Goal: Navigation & Orientation: Find specific page/section

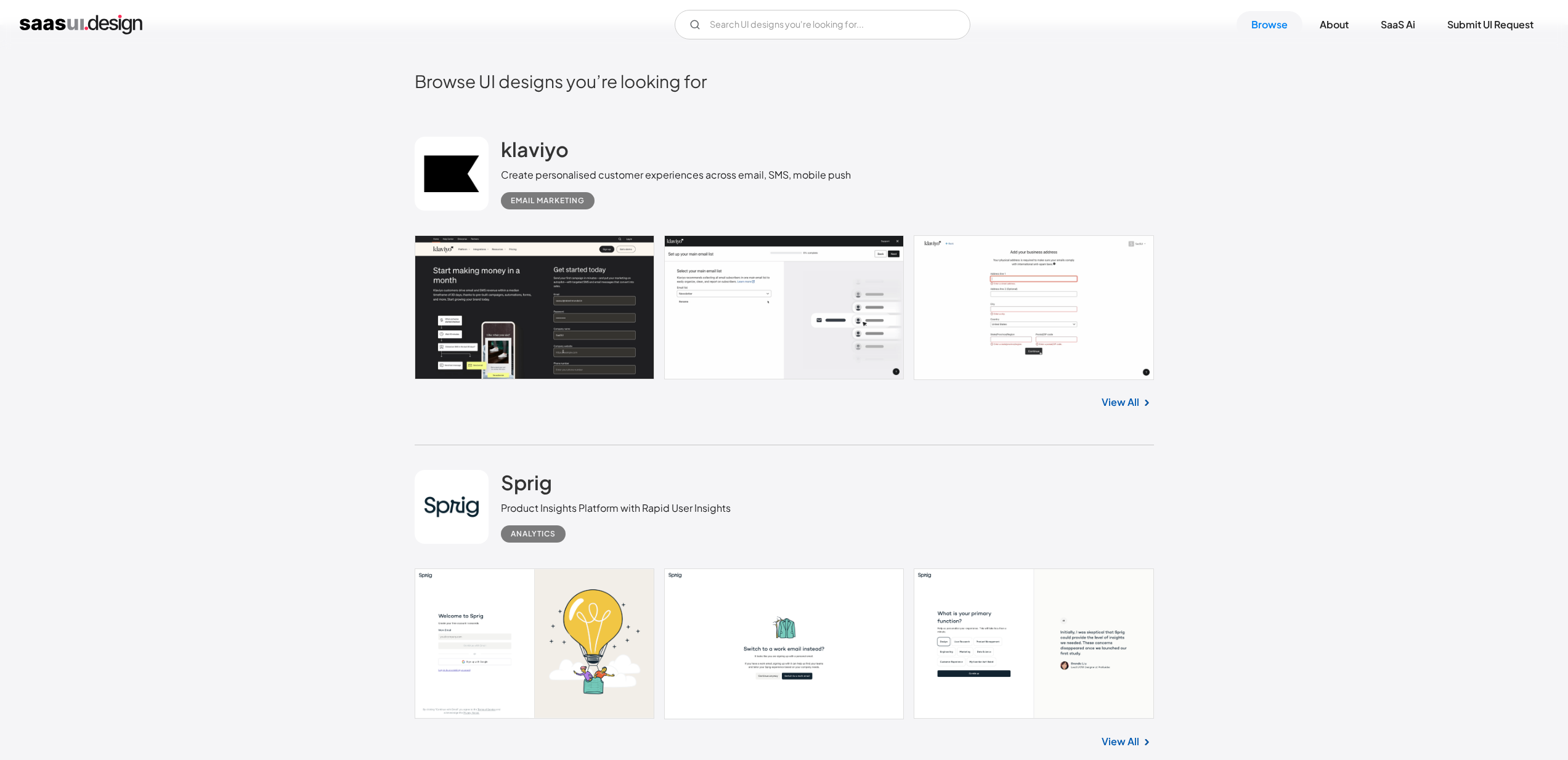
scroll to position [377, 0]
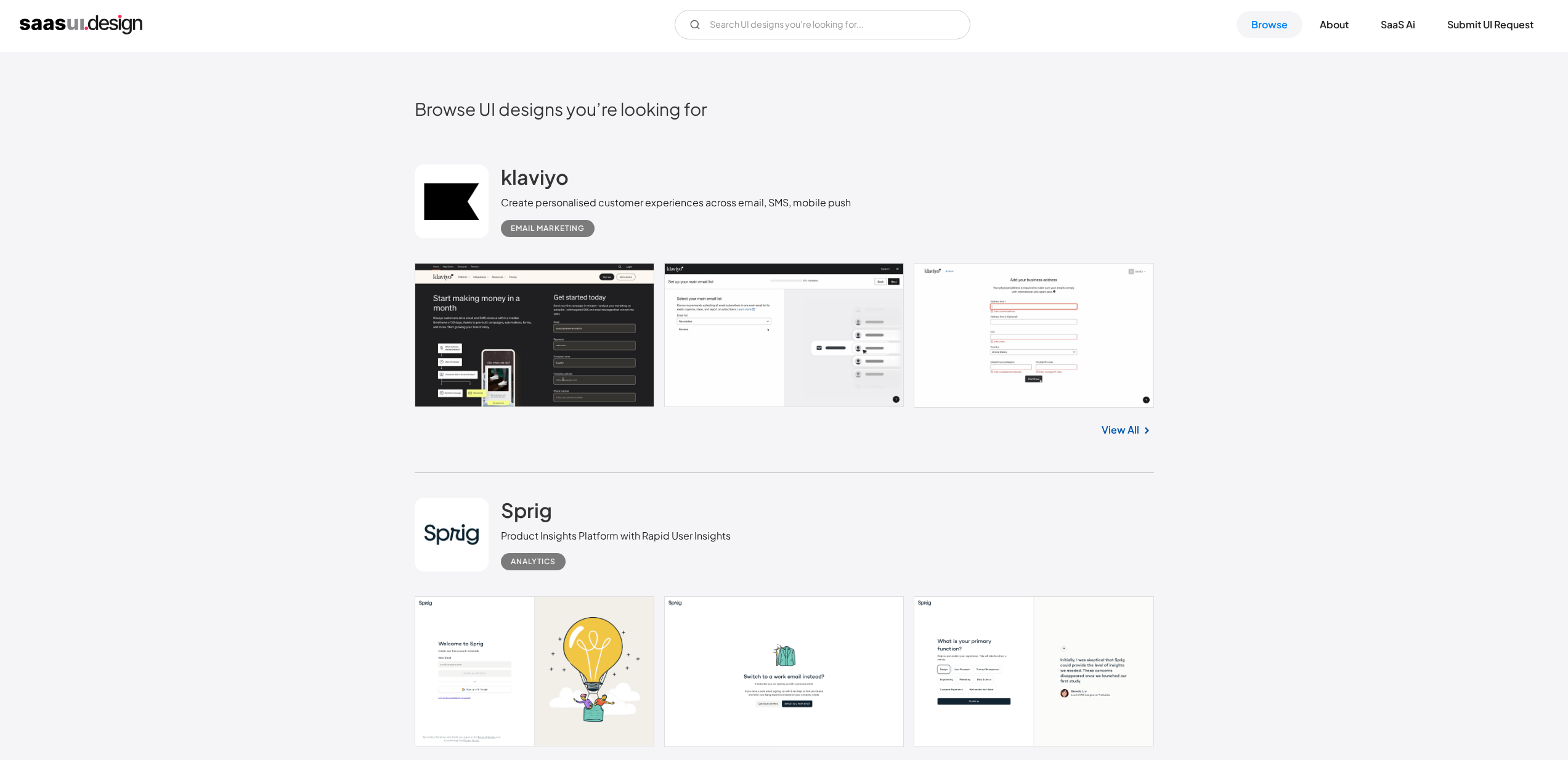
click at [967, 342] on link at bounding box center [784, 335] width 739 height 144
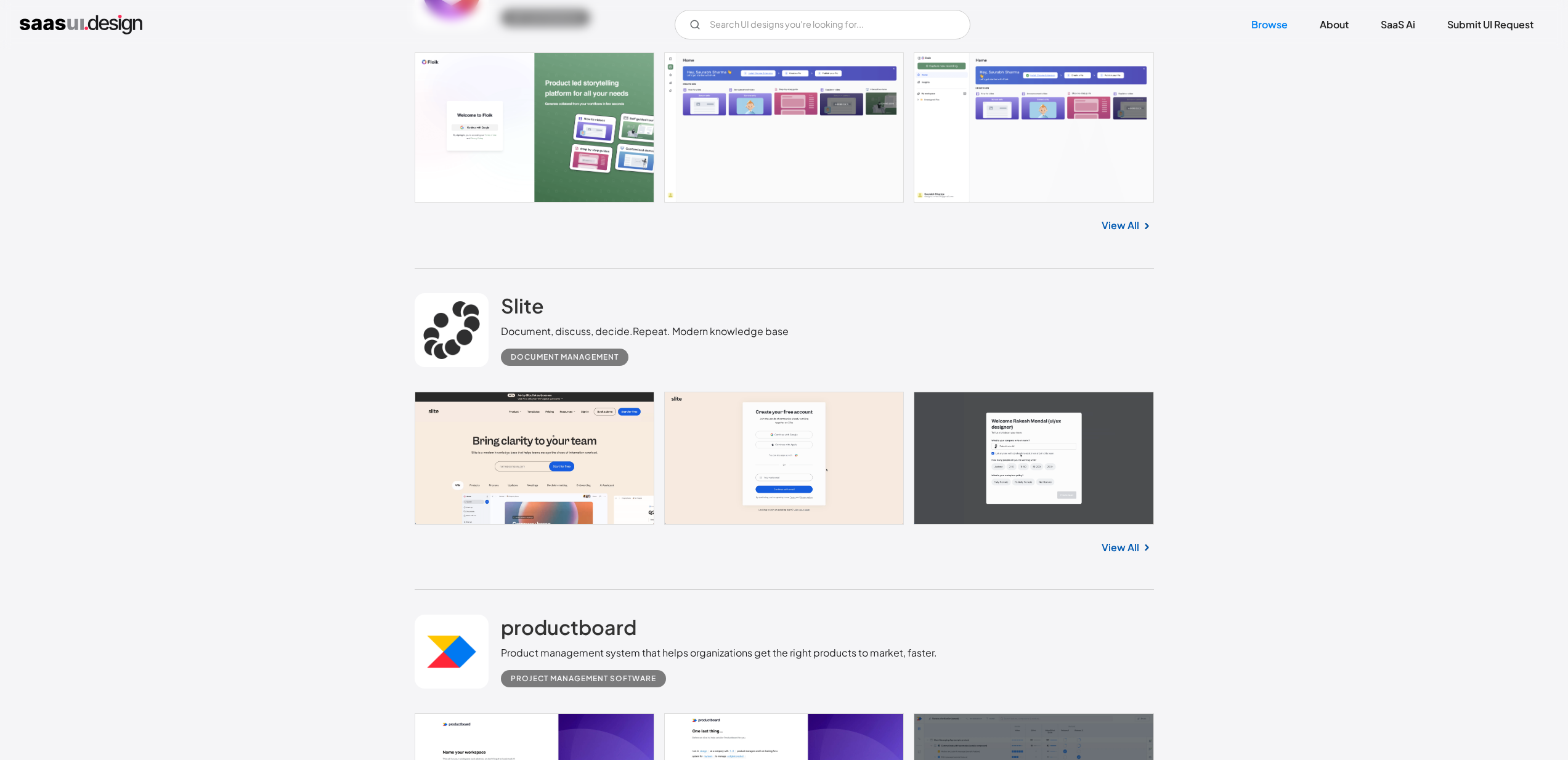
scroll to position [1264, 0]
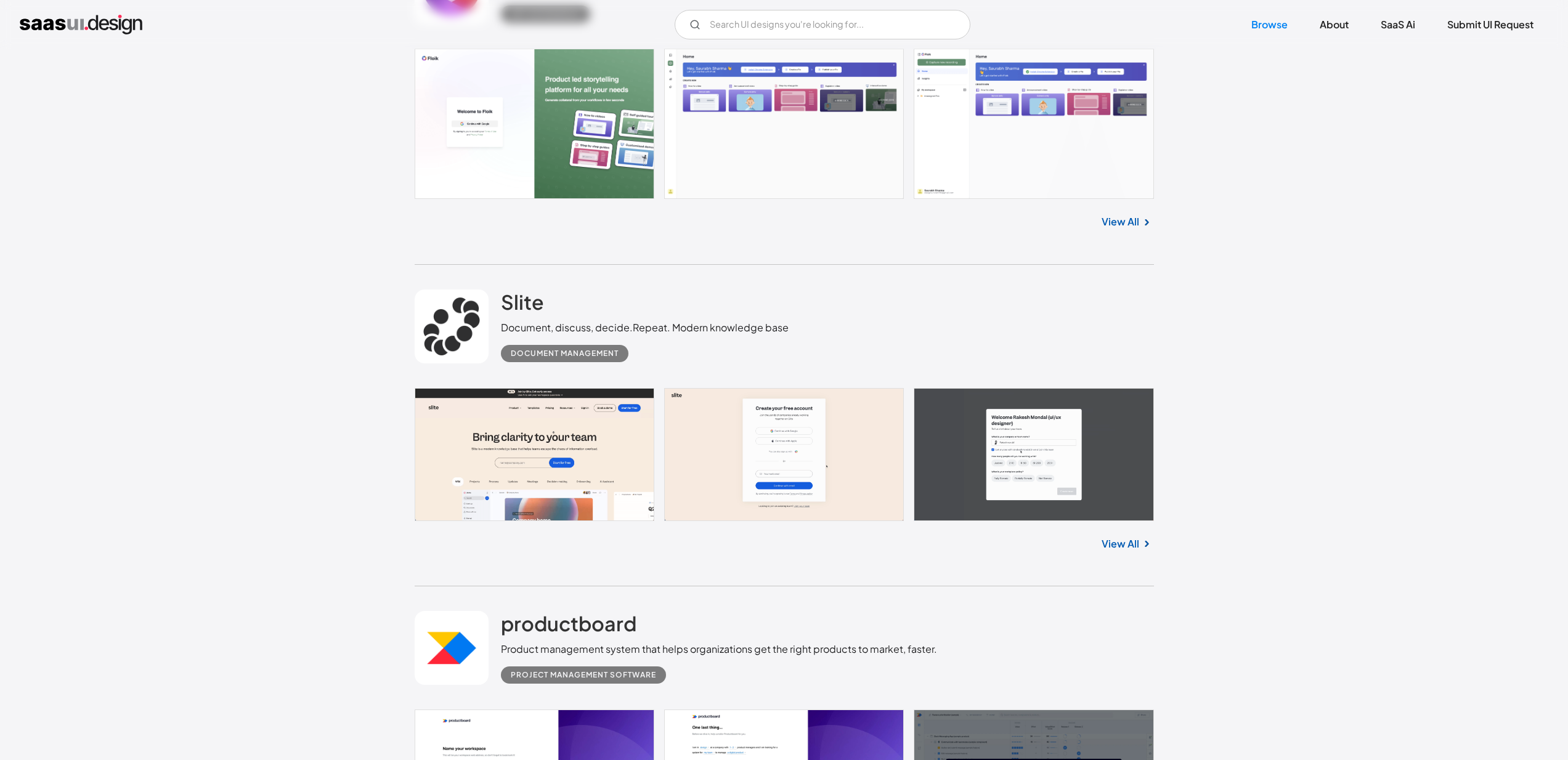
click at [547, 360] on div "Document Management" at bounding box center [564, 354] width 108 height 15
click at [555, 351] on div "Document Management" at bounding box center [564, 354] width 108 height 15
click at [589, 353] on div "Document Management" at bounding box center [564, 354] width 108 height 15
drag, startPoint x: 504, startPoint y: 349, endPoint x: 536, endPoint y: 371, distance: 38.8
click at [508, 349] on div "Document Management" at bounding box center [564, 353] width 128 height 17
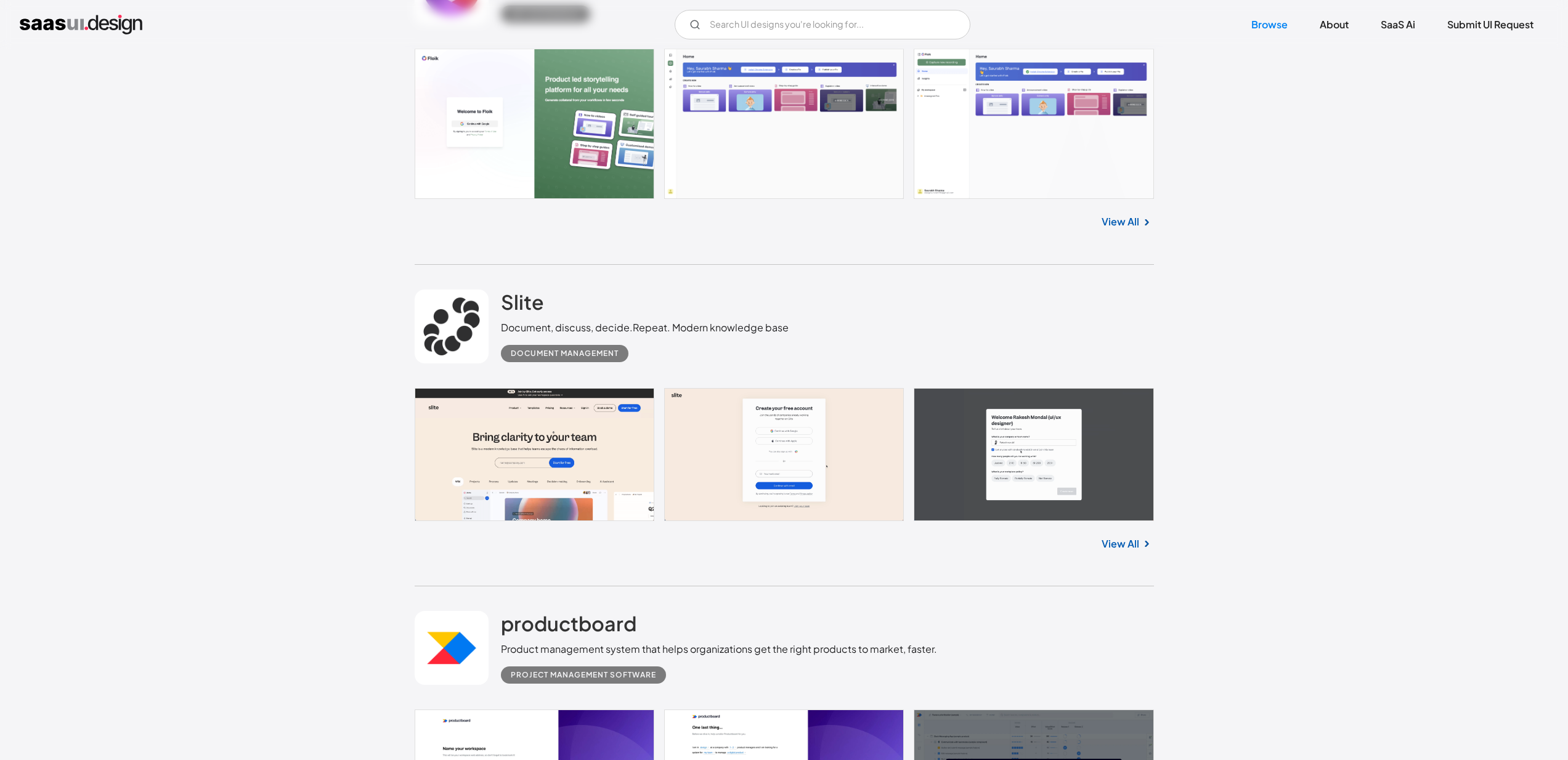
click at [558, 418] on link at bounding box center [784, 454] width 739 height 133
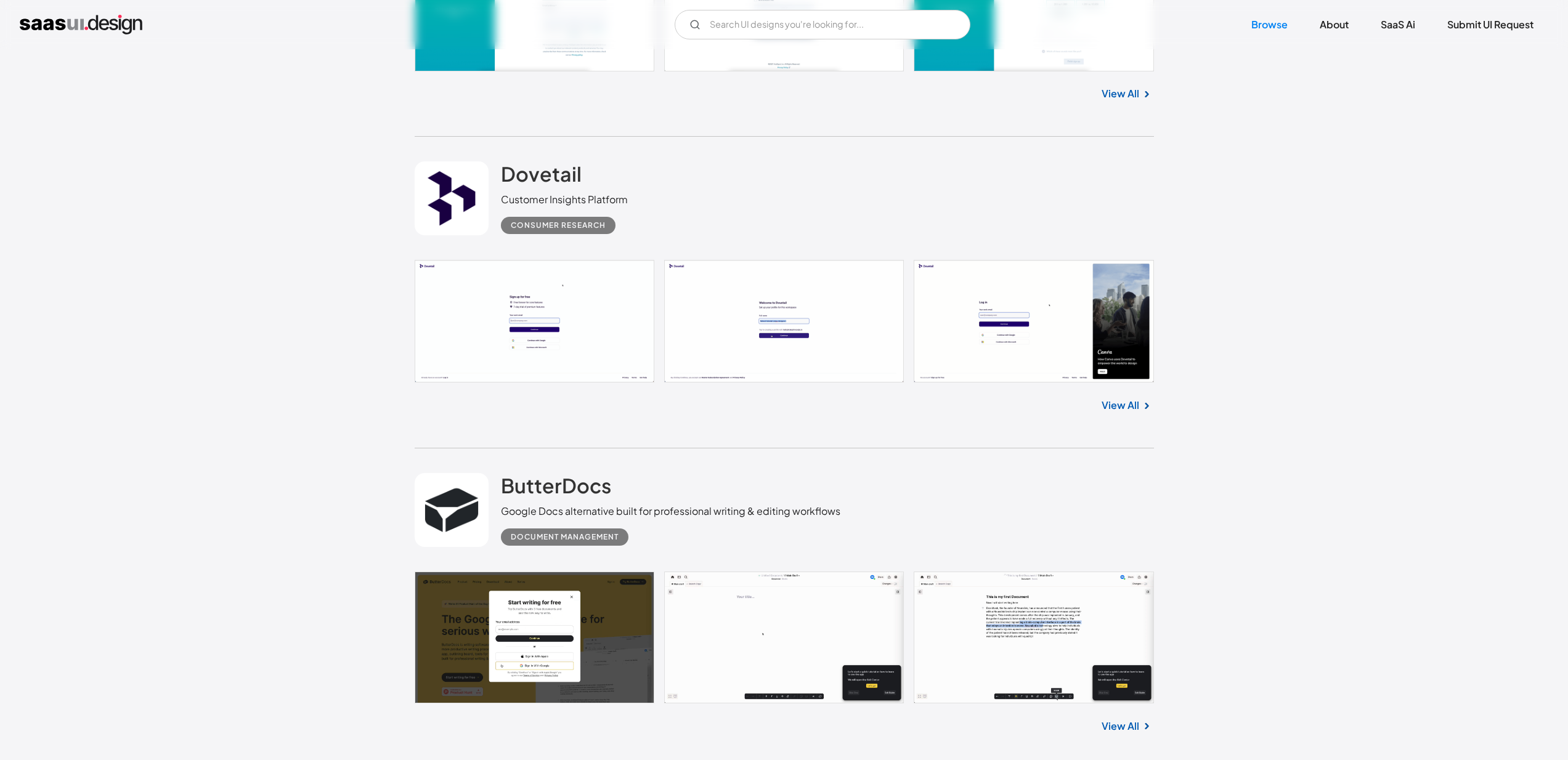
scroll to position [2691, 0]
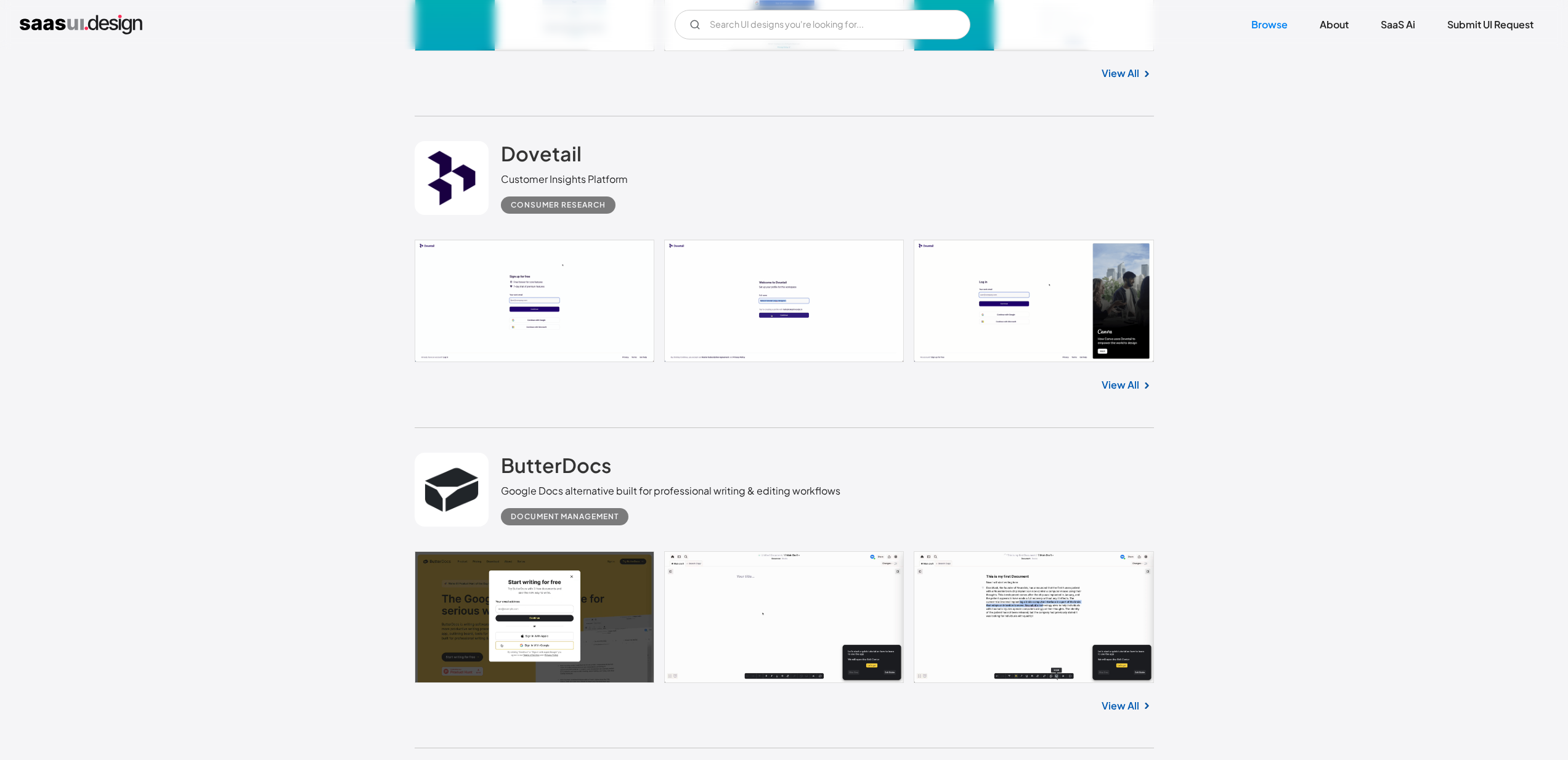
click at [574, 201] on div "Consumer Research" at bounding box center [558, 205] width 95 height 15
click at [556, 294] on link at bounding box center [784, 300] width 739 height 123
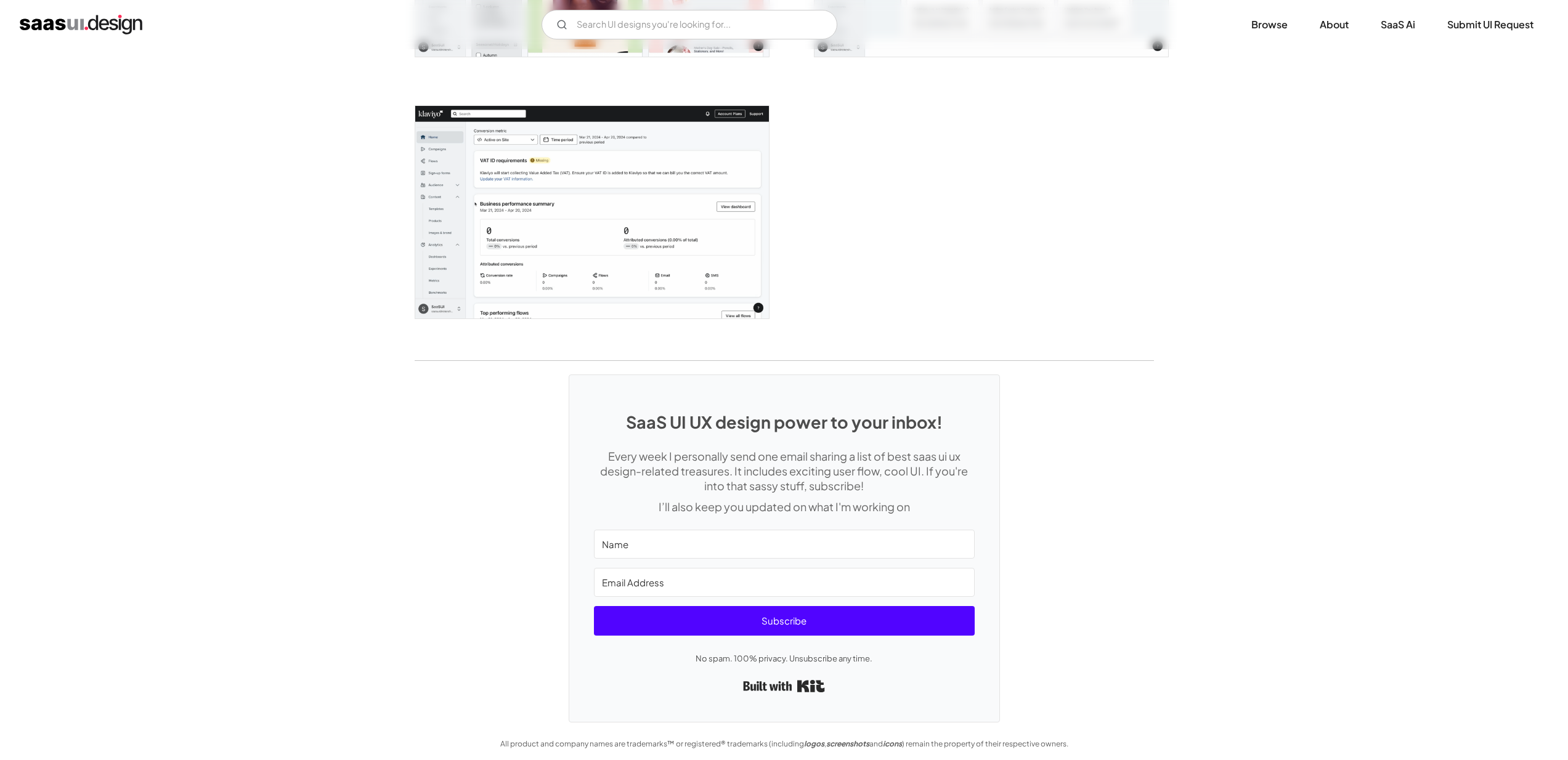
scroll to position [3327, 0]
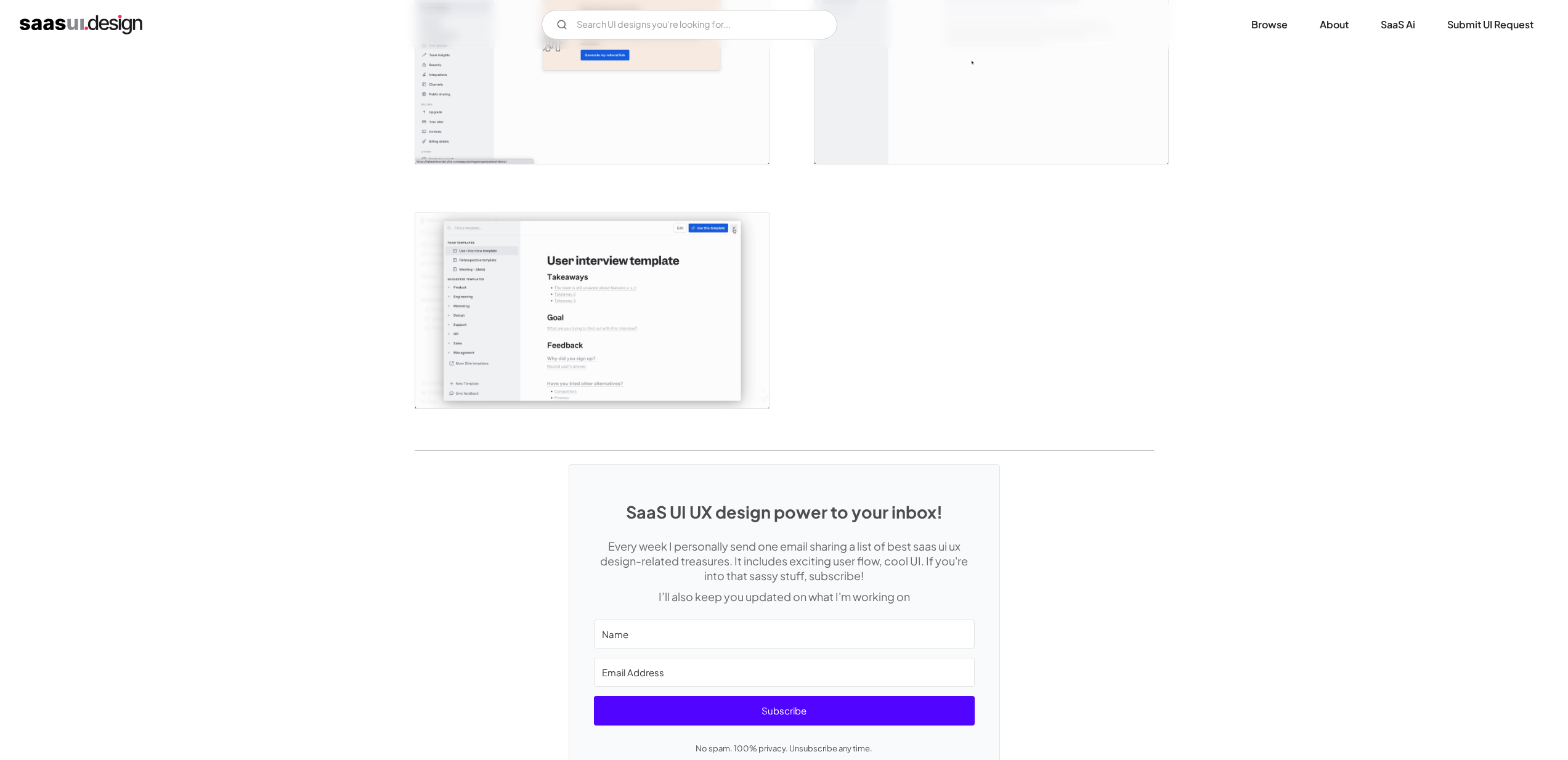
scroll to position [3014, 0]
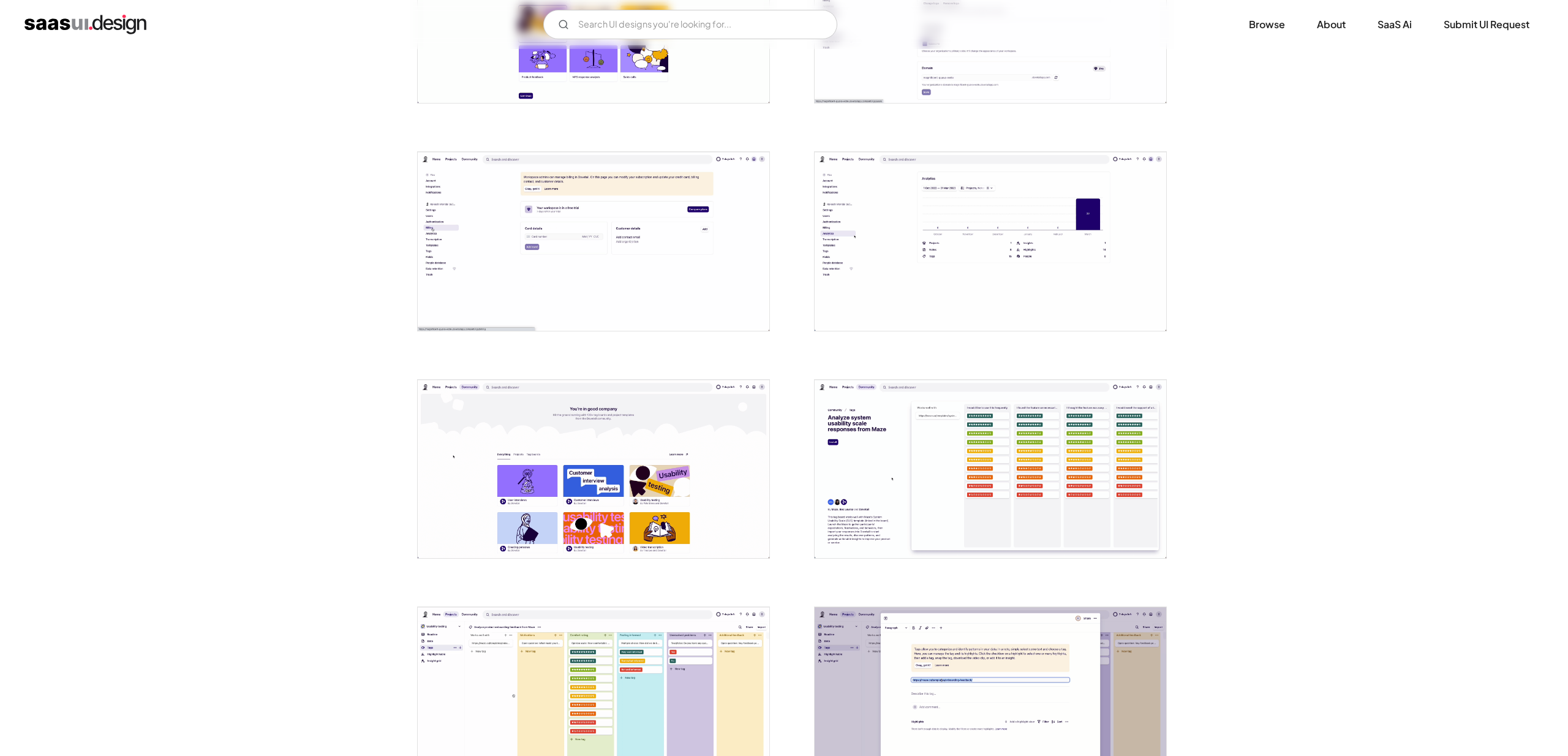
scroll to position [858, 0]
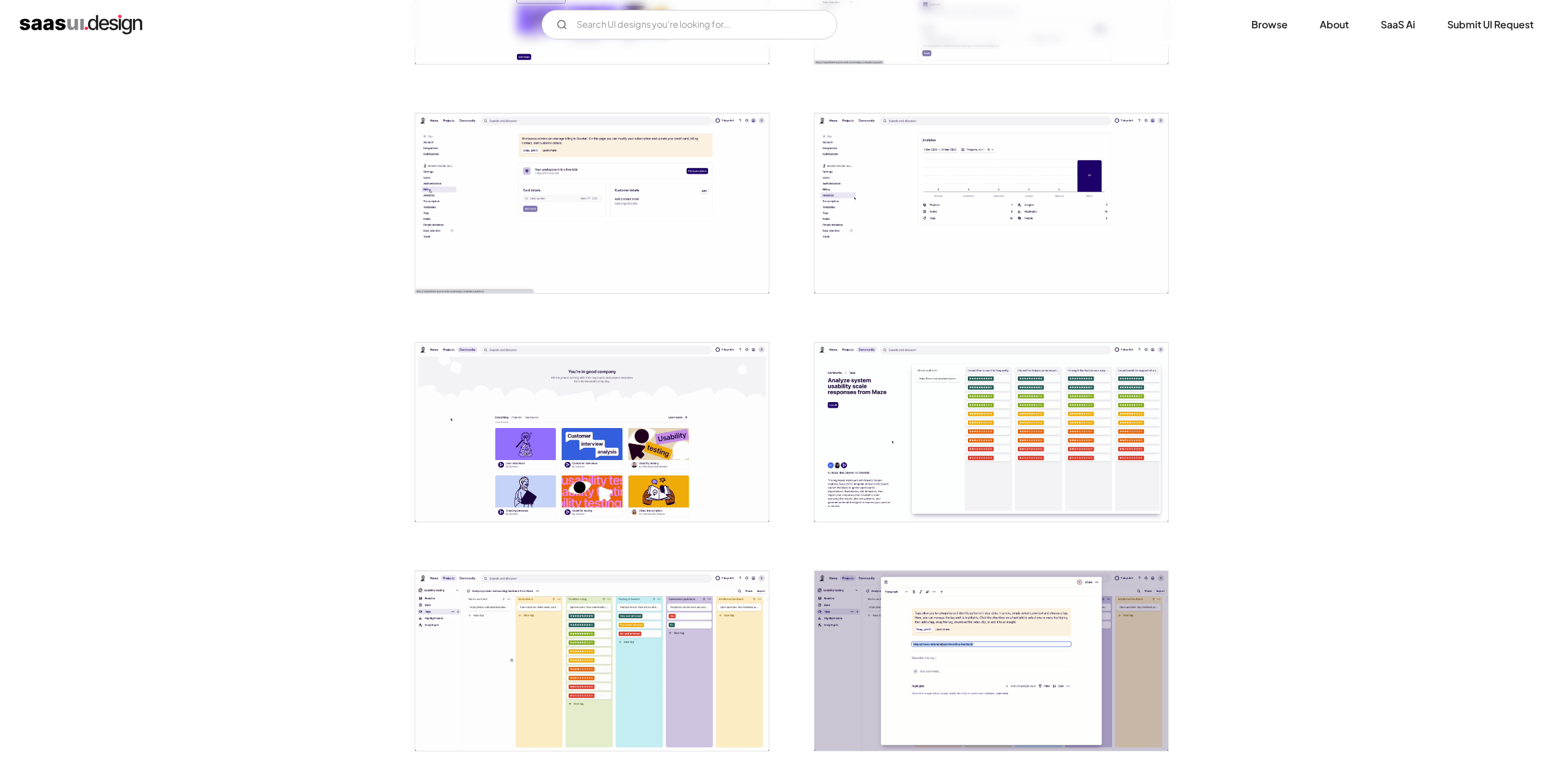
click at [596, 240] on img "open lightbox" at bounding box center [592, 203] width 353 height 180
